Goal: Task Accomplishment & Management: Complete application form

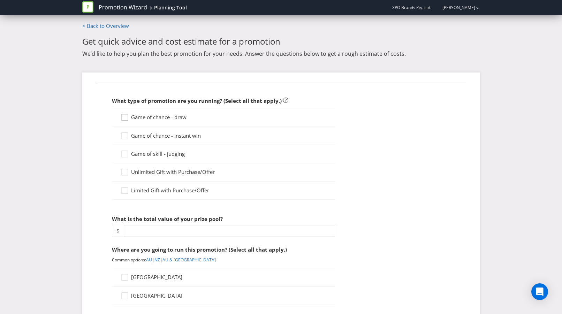
click at [125, 117] on icon at bounding box center [126, 119] width 10 height 10
click at [0, 0] on input "Game of chance - draw" at bounding box center [0, 0] width 0 height 0
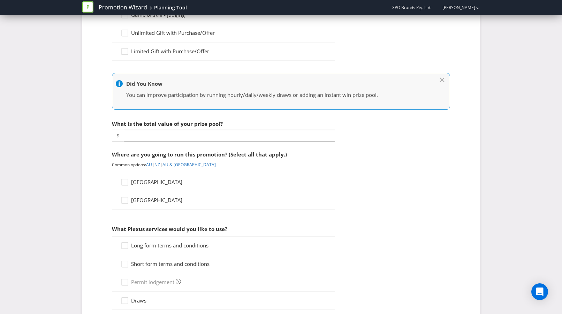
scroll to position [139, 0]
click at [149, 132] on input "number" at bounding box center [229, 135] width 211 height 12
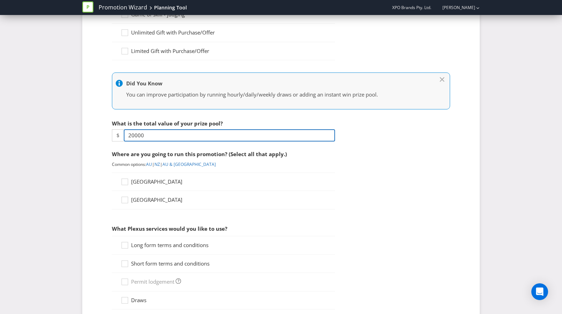
type input "20000"
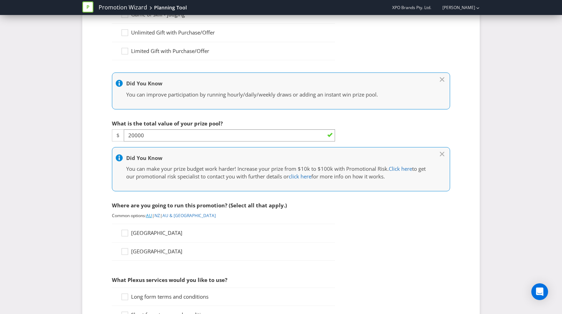
click at [150, 217] on link "AU" at bounding box center [149, 215] width 6 height 6
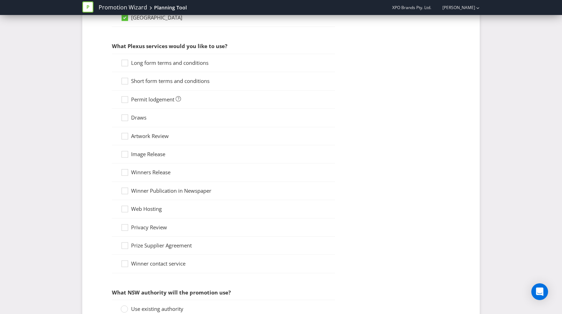
scroll to position [570, 0]
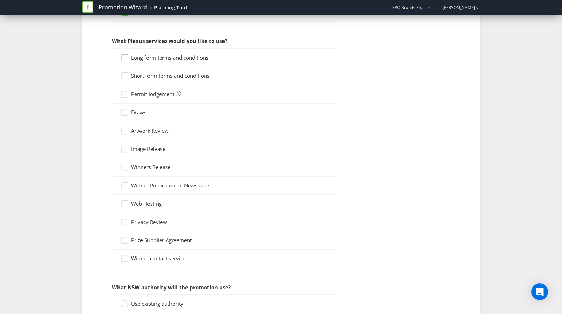
click at [124, 60] on icon at bounding box center [126, 59] width 10 height 10
click at [0, 0] on input "Long form terms and conditions" at bounding box center [0, 0] width 0 height 0
click at [124, 60] on icon at bounding box center [125, 58] width 6 height 6
click at [0, 0] on input "Long form terms and conditions" at bounding box center [0, 0] width 0 height 0
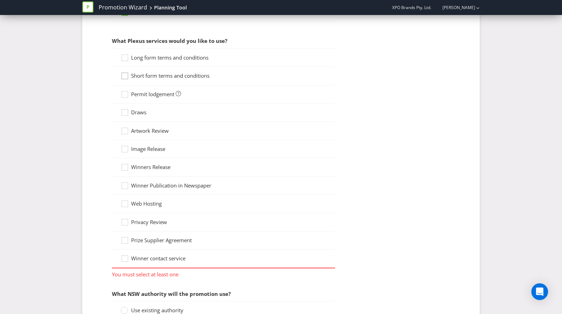
click at [126, 72] on div at bounding box center [124, 73] width 3 height 3
click at [0, 0] on input "Short form terms and conditions" at bounding box center [0, 0] width 0 height 0
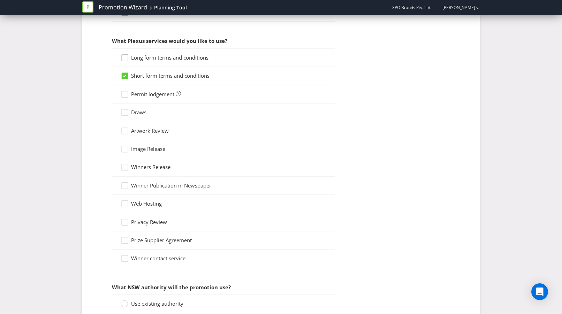
click at [126, 61] on icon at bounding box center [126, 59] width 10 height 10
click at [0, 0] on input "Long form terms and conditions" at bounding box center [0, 0] width 0 height 0
click at [127, 93] on icon at bounding box center [126, 96] width 10 height 10
click at [0, 0] on input "Permit lodgement" at bounding box center [0, 0] width 0 height 0
click at [126, 113] on icon at bounding box center [126, 114] width 10 height 10
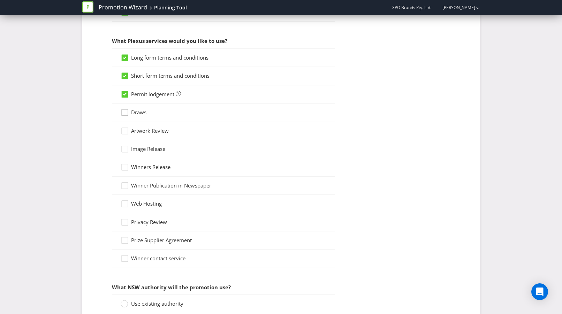
click at [0, 0] on input "Draws" at bounding box center [0, 0] width 0 height 0
click at [126, 131] on icon at bounding box center [126, 132] width 10 height 10
click at [0, 0] on input "Artwork Review" at bounding box center [0, 0] width 0 height 0
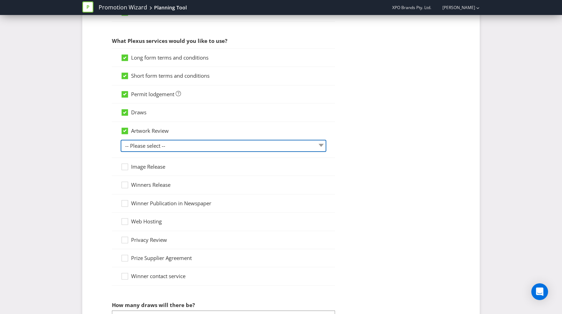
click at [188, 142] on select "-- Please select -- 1 piece 2-4 pieces (provided at same time) 5-7 pieces (prov…" at bounding box center [224, 146] width 206 height 12
select select "MARKETING_REVIEW_1"
click at [121, 140] on select "-- Please select -- 1 piece 2-4 pieces (provided at same time) 5-7 pieces (prov…" at bounding box center [224, 146] width 206 height 12
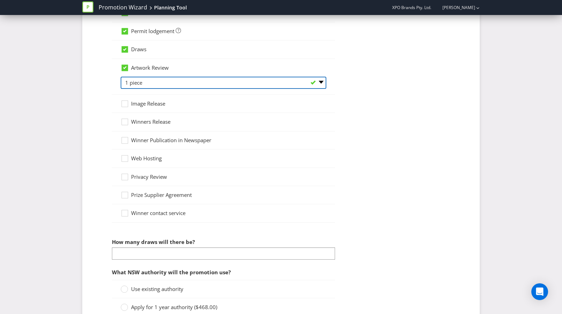
scroll to position [638, 0]
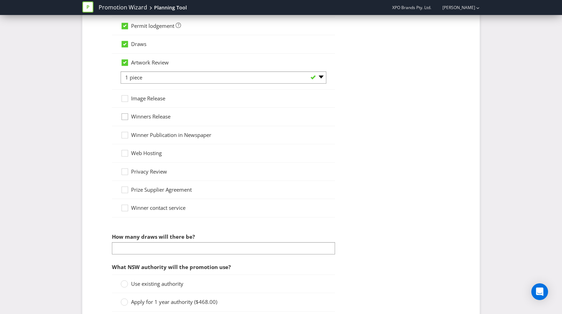
click at [128, 117] on icon at bounding box center [126, 118] width 10 height 10
click at [0, 0] on input "Winners Release" at bounding box center [0, 0] width 0 height 0
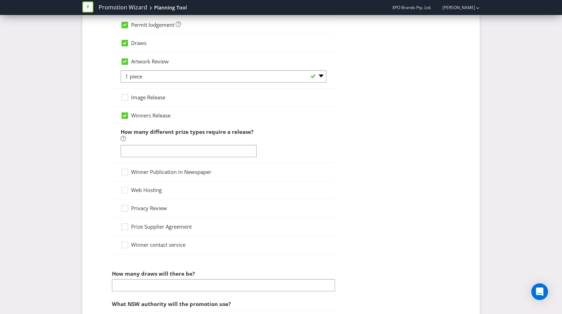
scroll to position [639, 0]
click at [206, 148] on input "number" at bounding box center [189, 151] width 136 height 12
type input "1"
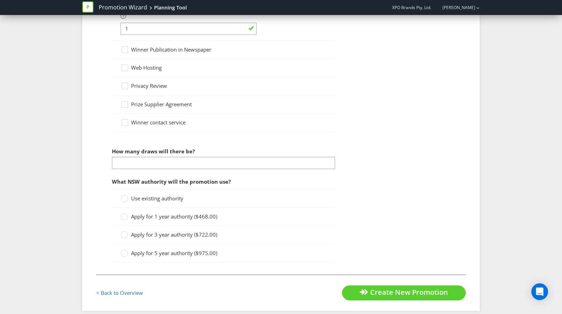
scroll to position [768, 0]
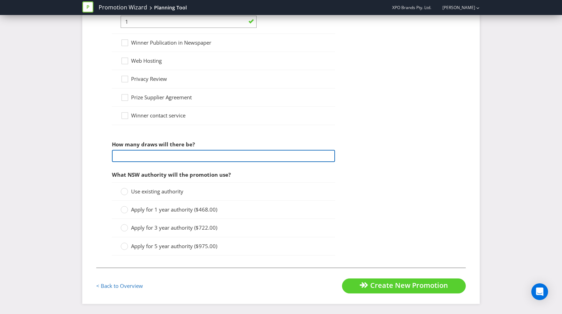
click at [205, 159] on input "number" at bounding box center [223, 156] width 223 height 12
type input "2"
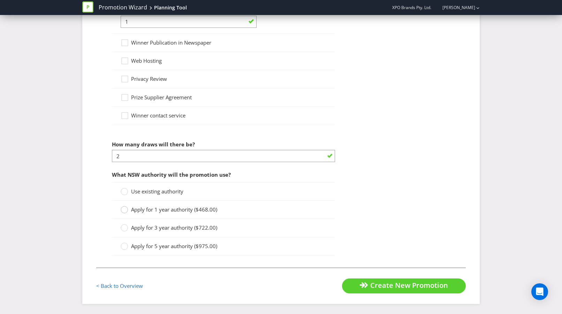
click at [123, 210] on circle at bounding box center [124, 209] width 7 height 7
click at [0, 0] on input "Apply for 1 year authority ($468.00)" at bounding box center [0, 0] width 0 height 0
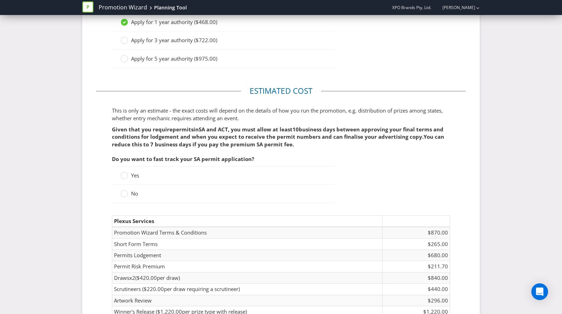
scroll to position [964, 0]
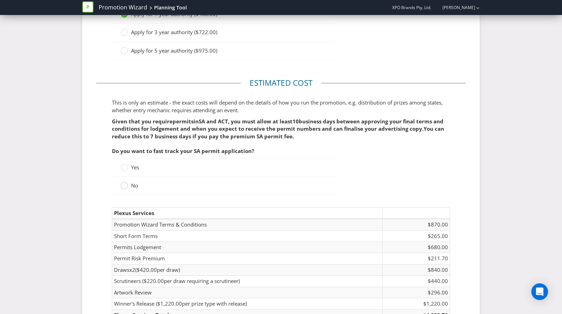
click at [125, 185] on circle at bounding box center [124, 185] width 7 height 7
click at [0, 0] on input "No" at bounding box center [0, 0] width 0 height 0
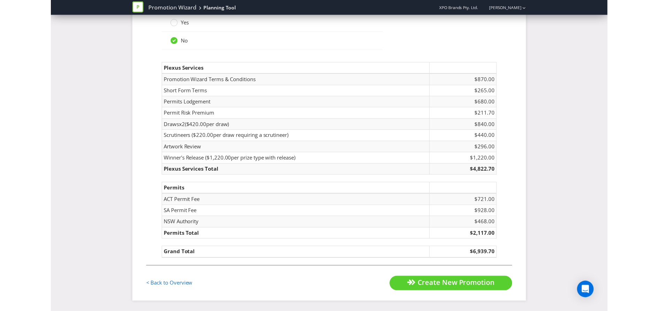
scroll to position [1107, 0]
